Goal: Information Seeking & Learning: Learn about a topic

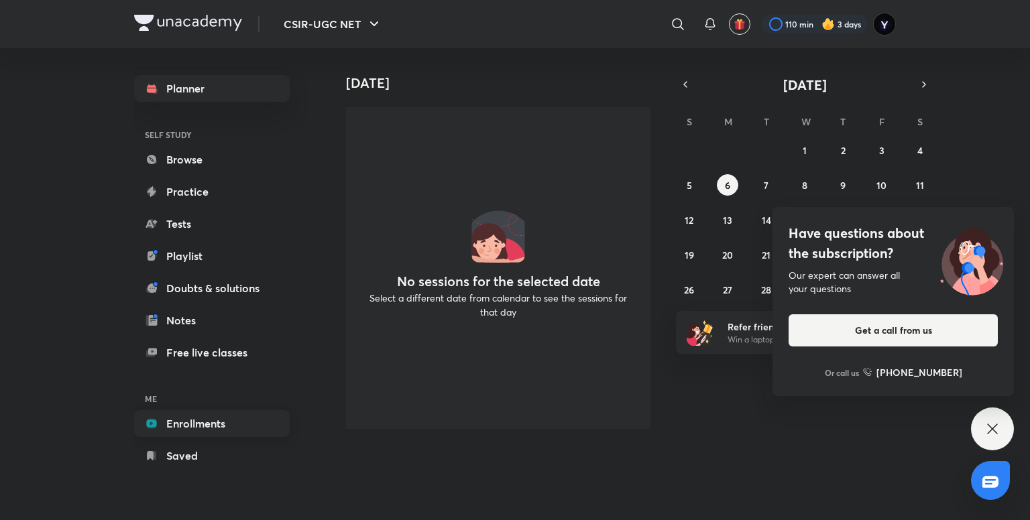
click at [202, 414] on link "Enrollments" at bounding box center [212, 423] width 156 height 27
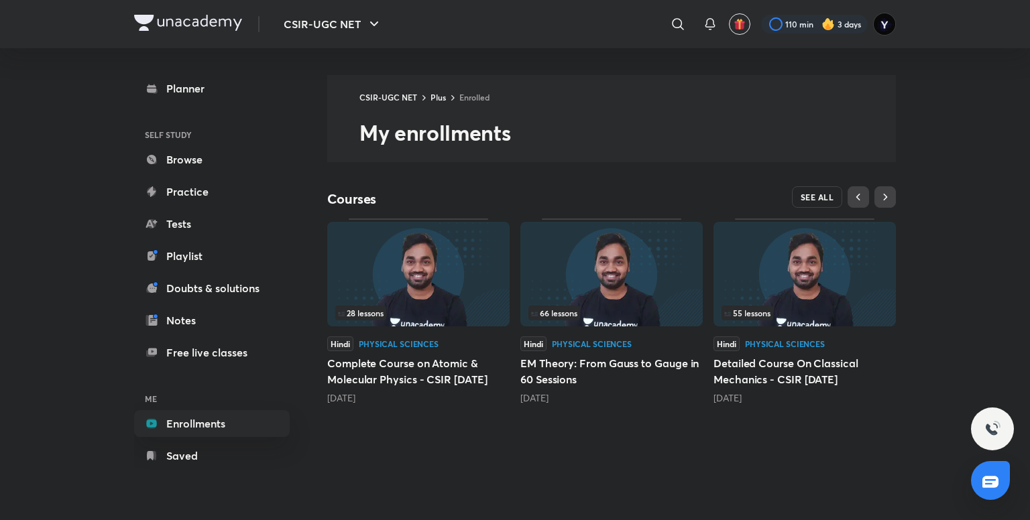
click at [824, 199] on span "SEE ALL" at bounding box center [817, 196] width 34 height 9
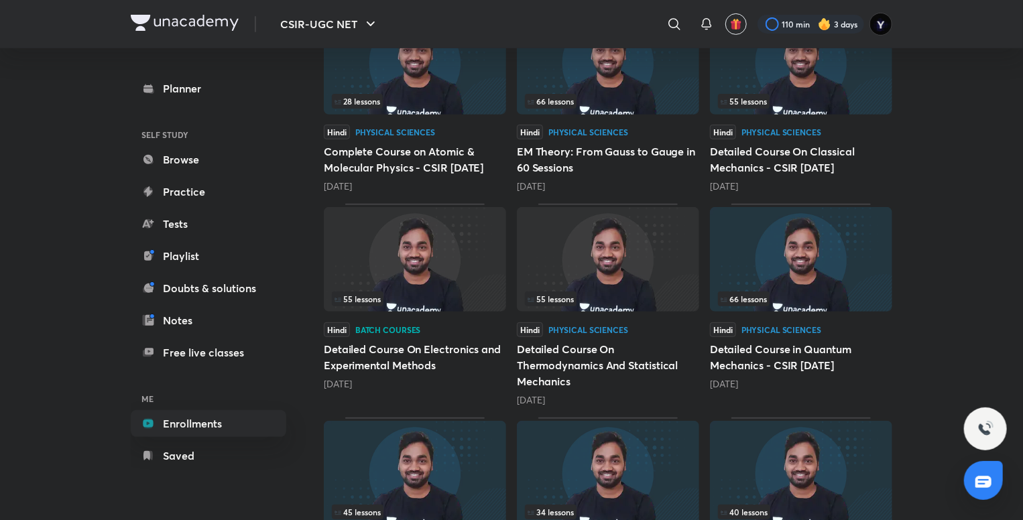
scroll to position [225, 0]
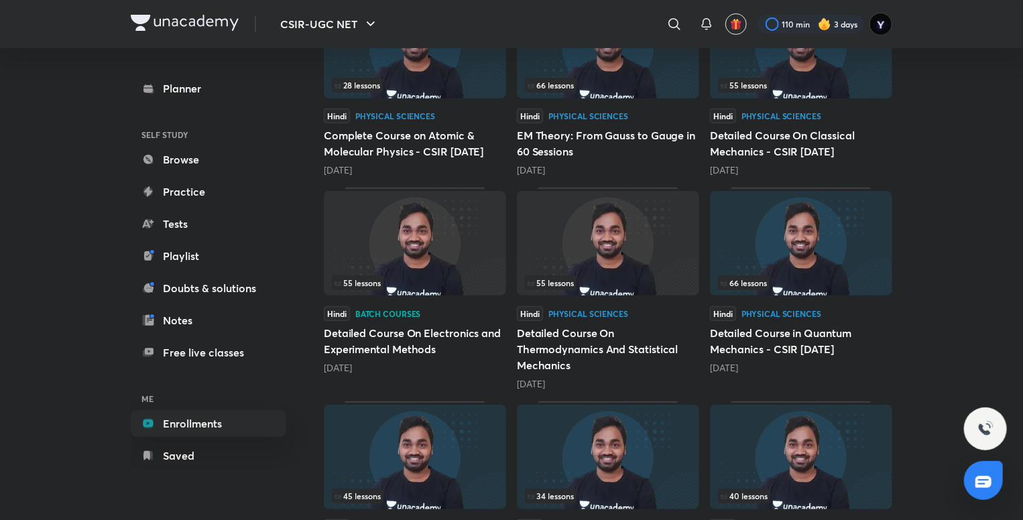
click at [467, 243] on img at bounding box center [415, 243] width 182 height 105
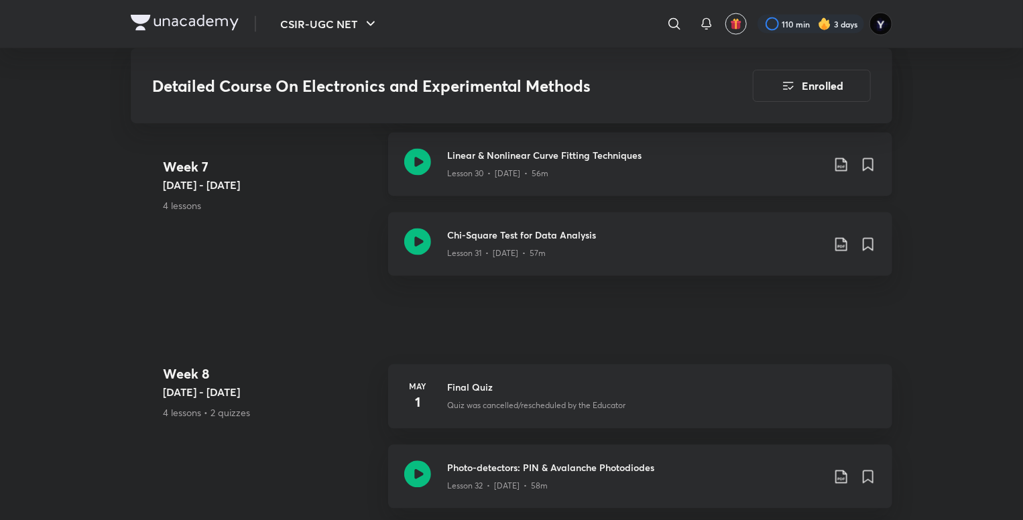
scroll to position [3798, 0]
click at [598, 180] on div "Linear & Nonlinear Curve Fitting Techniques Lesson 30 • [DATE] • 56m" at bounding box center [640, 164] width 504 height 64
